Goal: Information Seeking & Learning: Learn about a topic

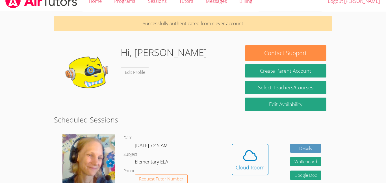
scroll to position [9, 0]
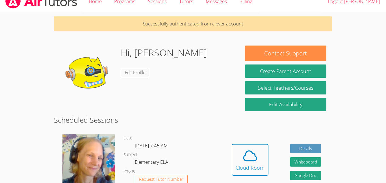
click at [219, 68] on div "Hi, Gabriel Edit Profile" at bounding box center [147, 73] width 174 height 56
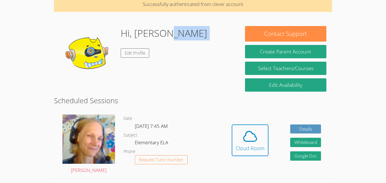
scroll to position [26, 0]
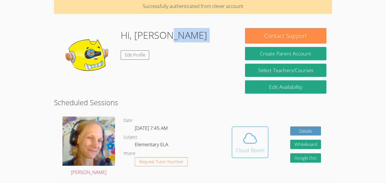
click at [256, 137] on icon at bounding box center [250, 138] width 16 height 16
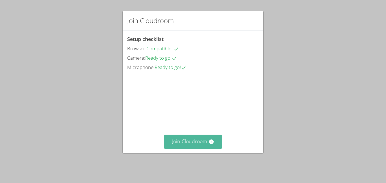
click at [213, 148] on button "Join Cloudroom" at bounding box center [193, 141] width 58 height 14
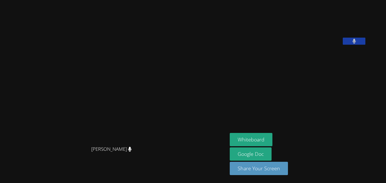
click at [156, 117] on video at bounding box center [113, 80] width 85 height 125
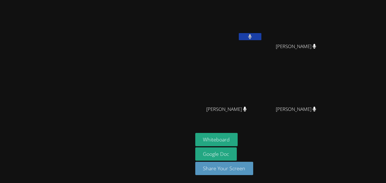
click at [139, 117] on video at bounding box center [96, 80] width 85 height 106
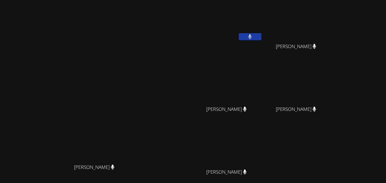
click at [262, 146] on video at bounding box center [228, 147] width 67 height 38
click at [262, 162] on video at bounding box center [228, 147] width 67 height 38
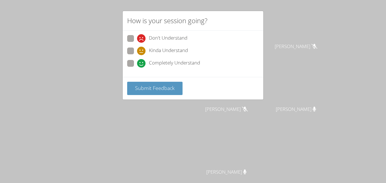
click at [137, 68] on span at bounding box center [137, 68] width 0 height 0
click at [137, 63] on input "Completely Understand" at bounding box center [139, 62] width 5 height 5
radio input "true"
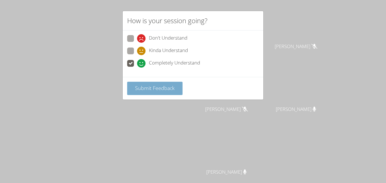
click at [146, 91] on span "Submit Feedback" at bounding box center [155, 87] width 40 height 7
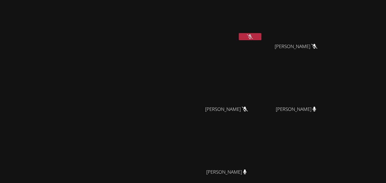
click at [262, 30] on video at bounding box center [228, 21] width 67 height 38
click at [261, 38] on button at bounding box center [250, 36] width 23 height 7
click at [191, 32] on div "Marie Steinberg" at bounding box center [96, 119] width 188 height 234
click at [332, 153] on div "Gabriel Romano Lozano Bryan Tseng Bryan Tseng Kaiden Chen Kaiden Chen Oliver Fa…" at bounding box center [263, 95] width 137 height 186
